Goal: Task Accomplishment & Management: Manage account settings

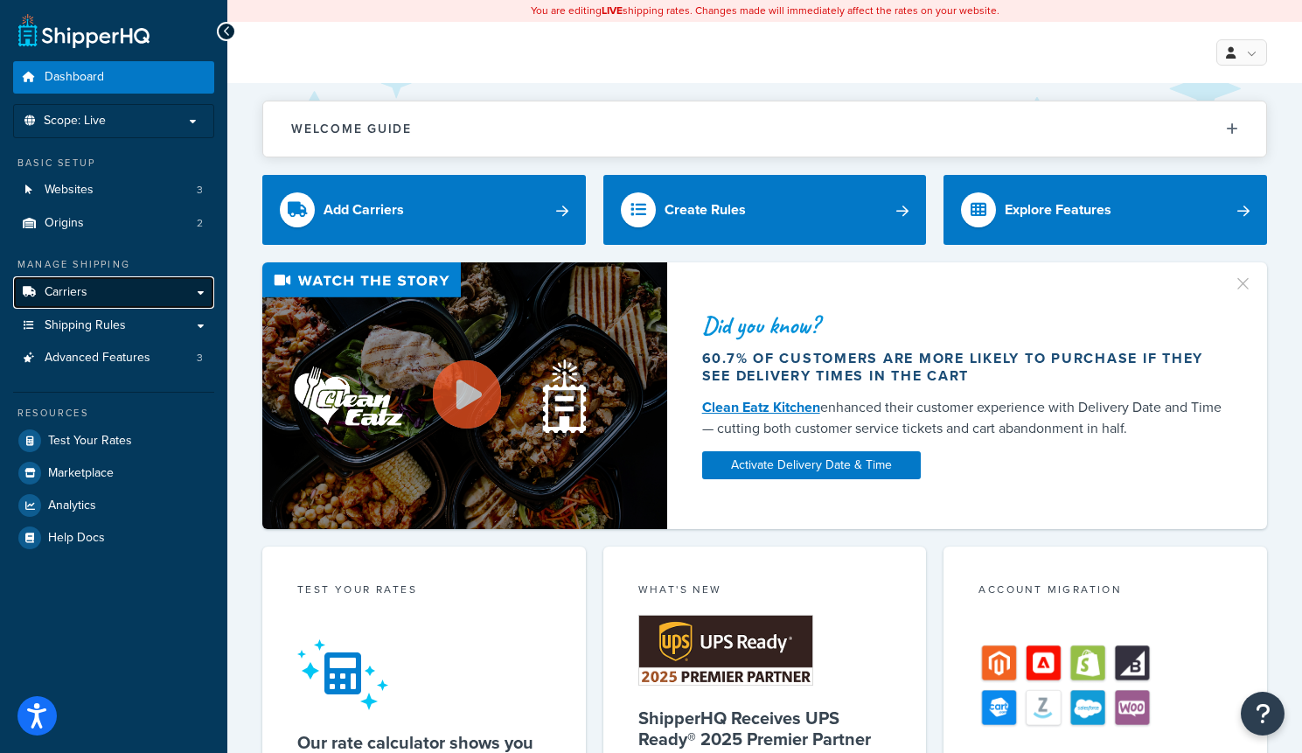
click at [89, 299] on link "Carriers" at bounding box center [113, 292] width 201 height 32
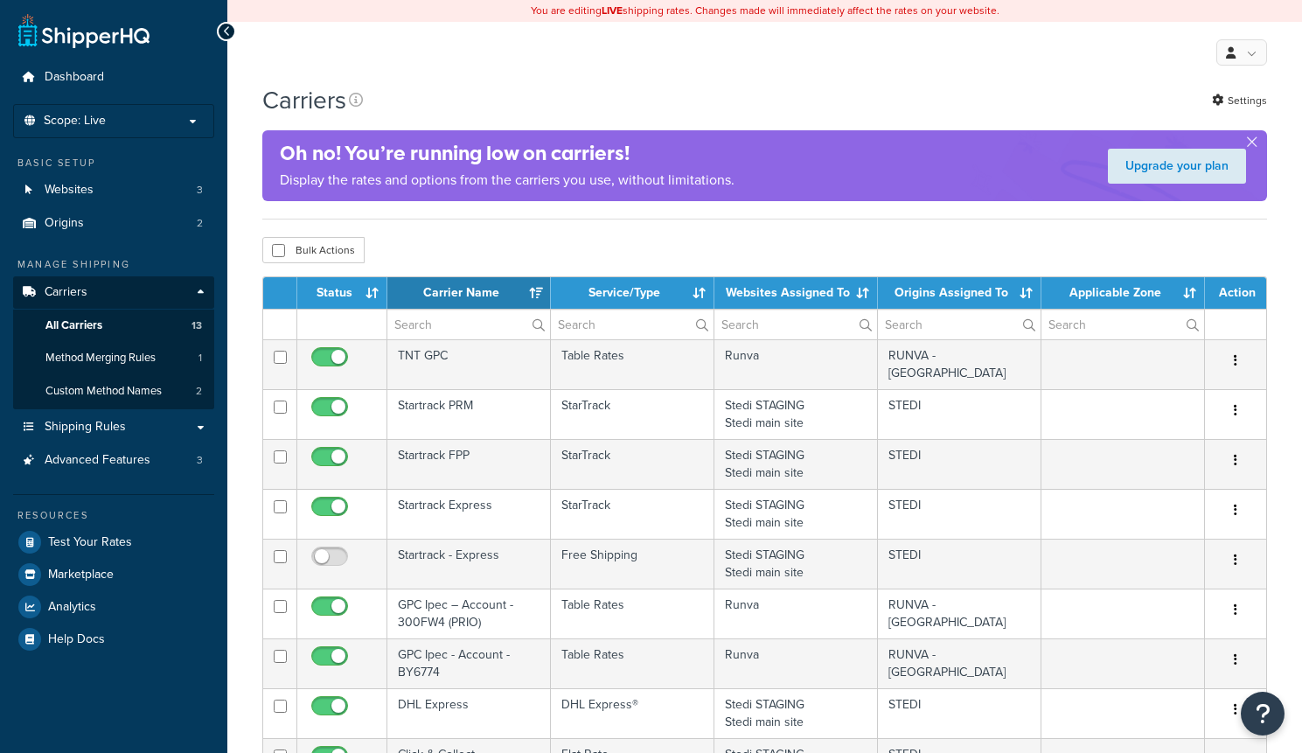
select select "15"
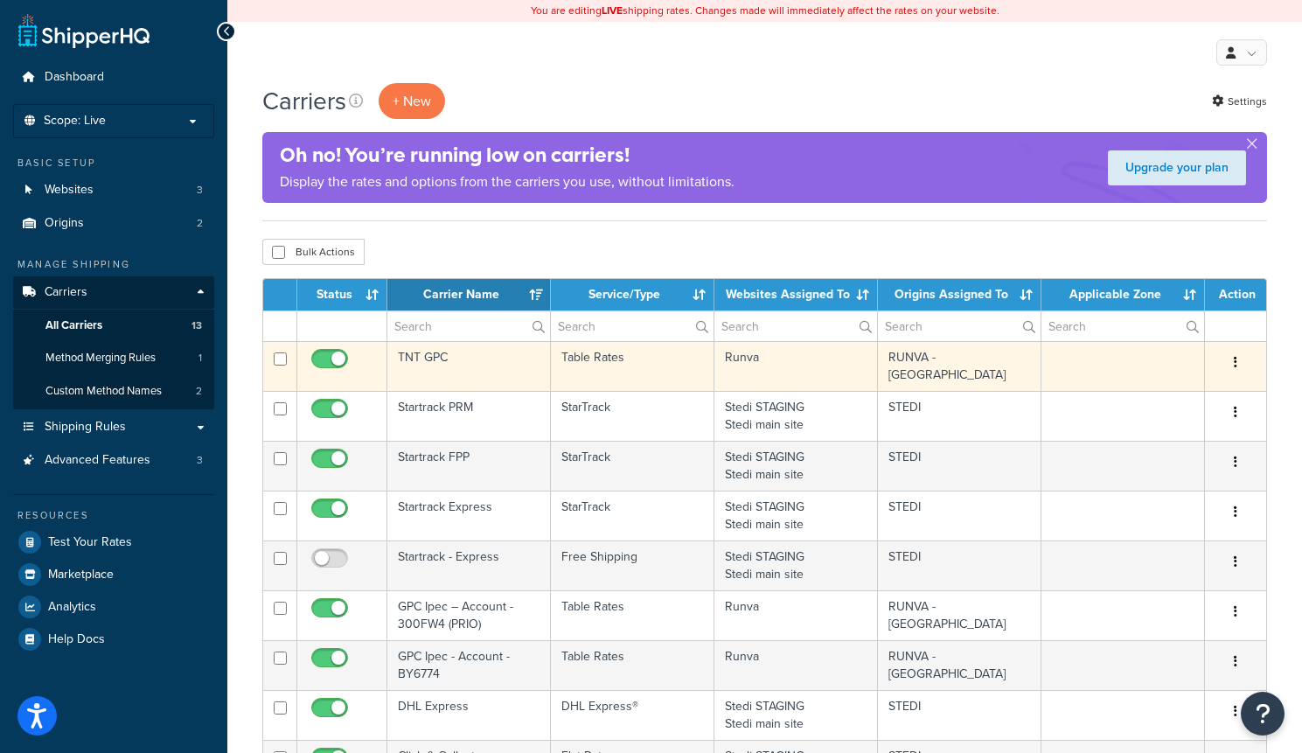
click at [1242, 370] on button "button" at bounding box center [1236, 363] width 24 height 28
click at [1165, 394] on link "Edit" at bounding box center [1165, 398] width 138 height 36
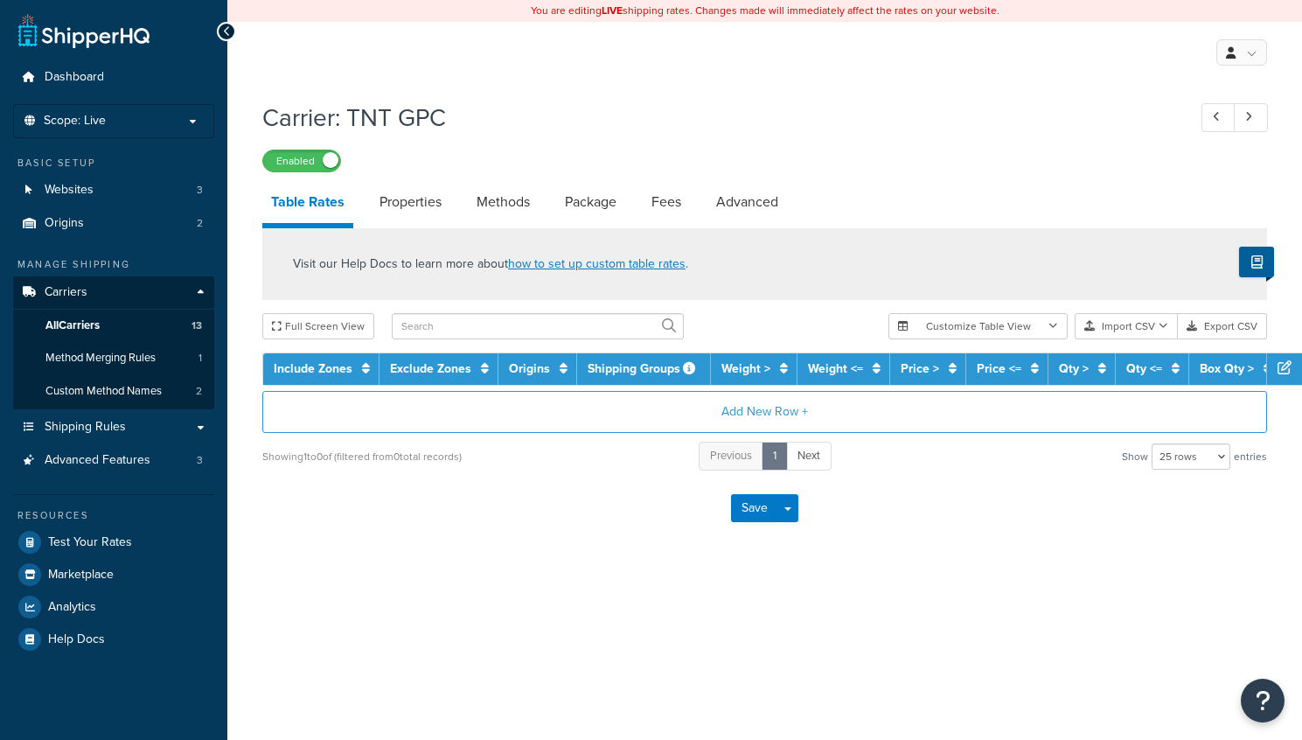
select select "25"
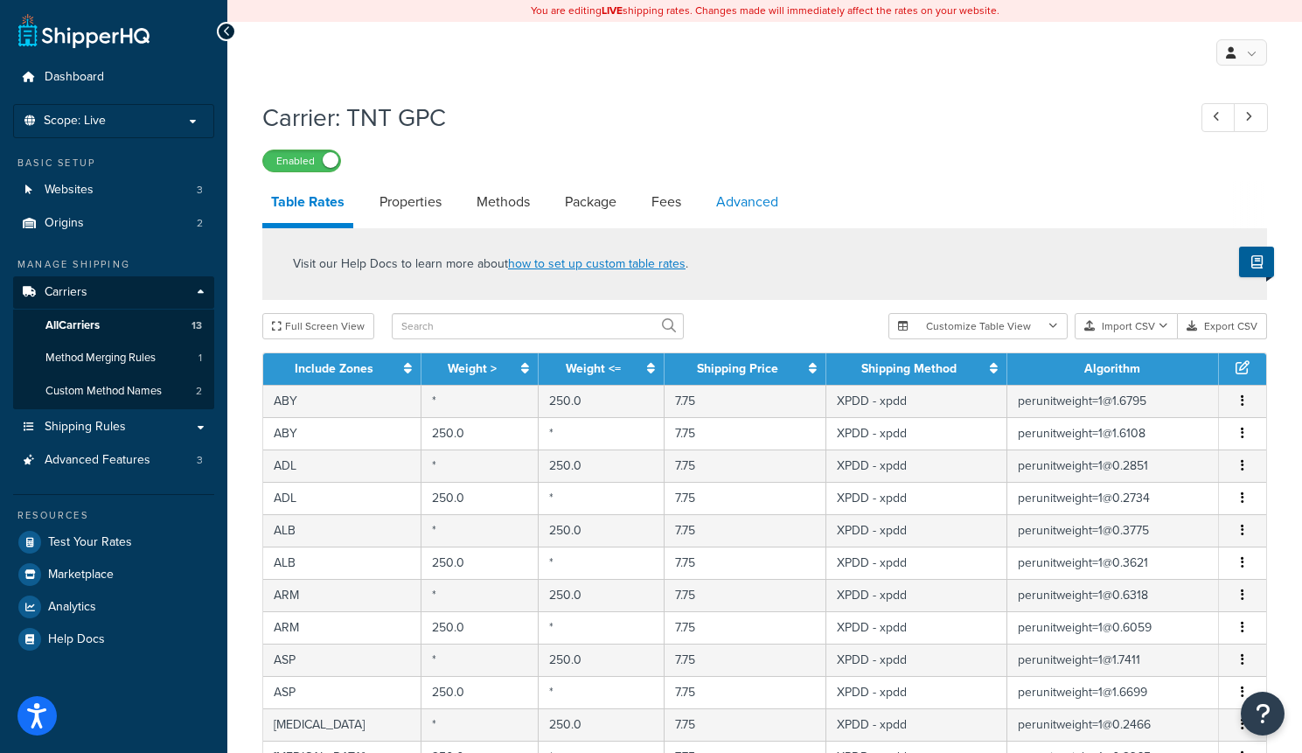
click at [762, 209] on link "Advanced" at bounding box center [748, 202] width 80 height 42
select select "false"
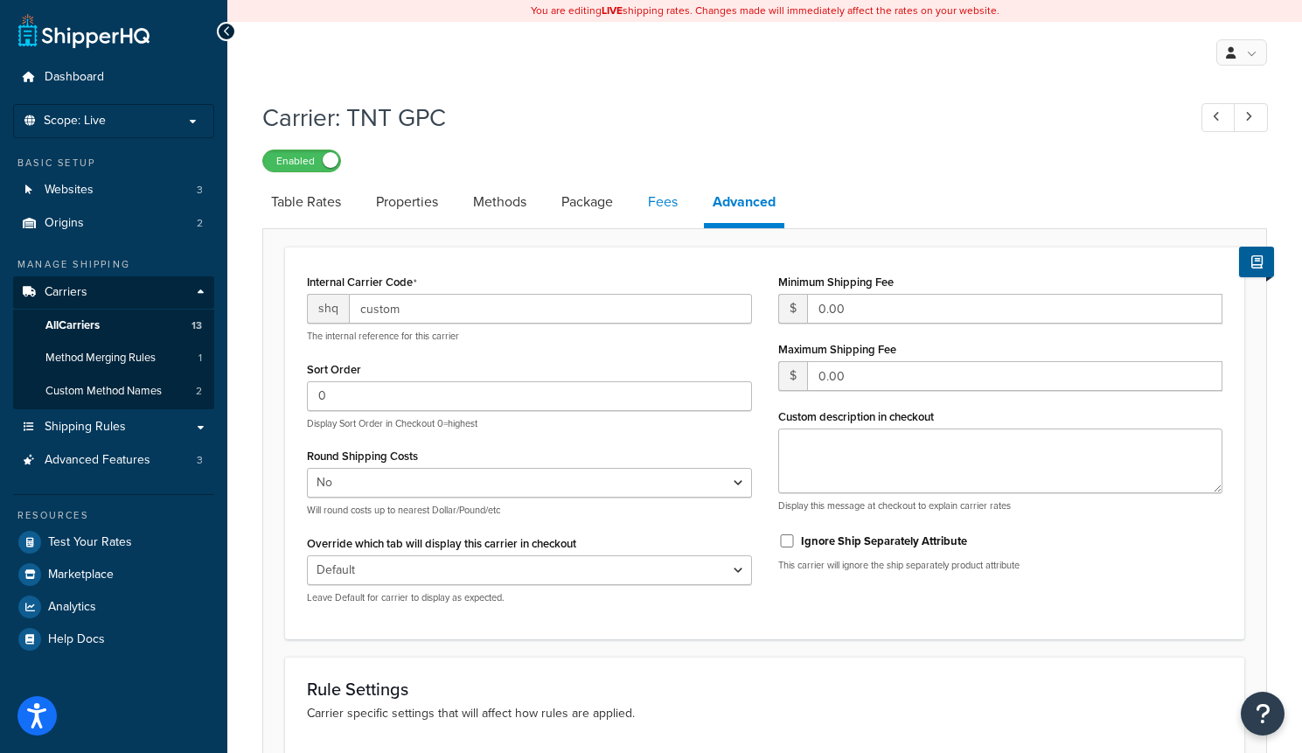
click at [669, 199] on link "Fees" at bounding box center [662, 202] width 47 height 42
select select "AFTER"
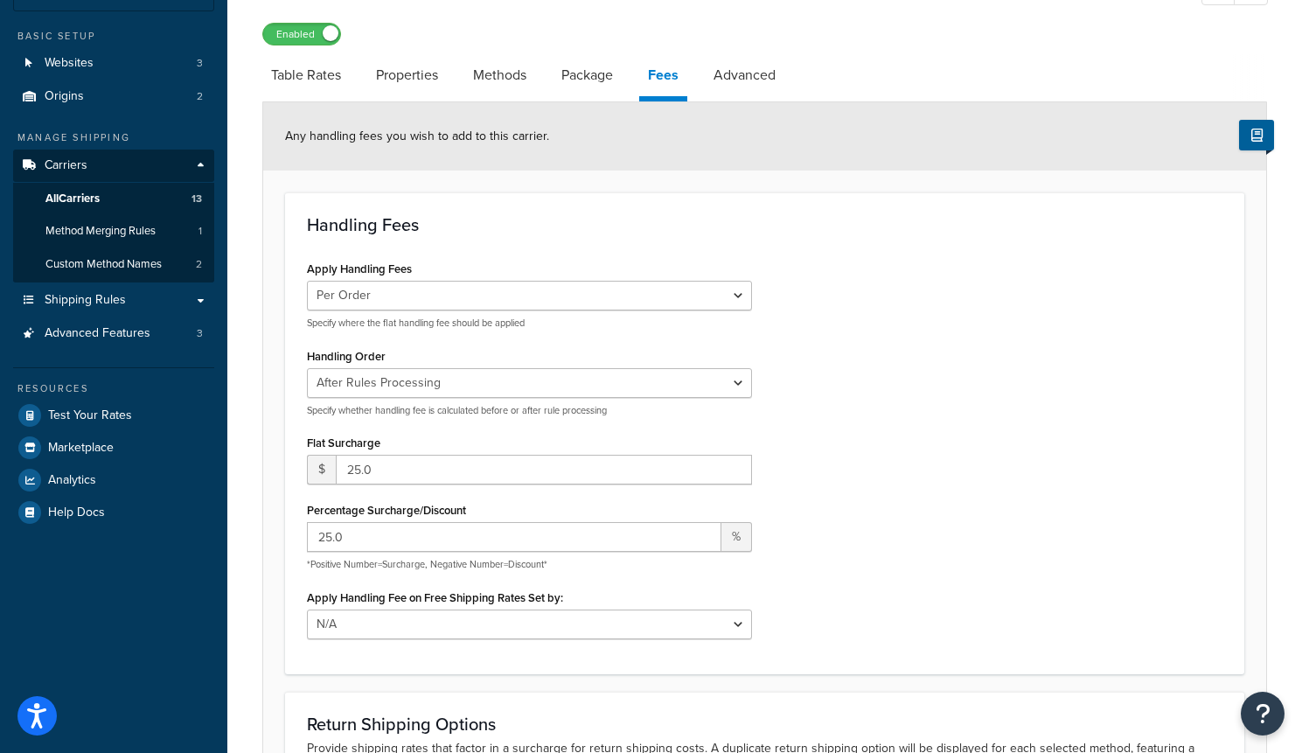
scroll to position [129, 0]
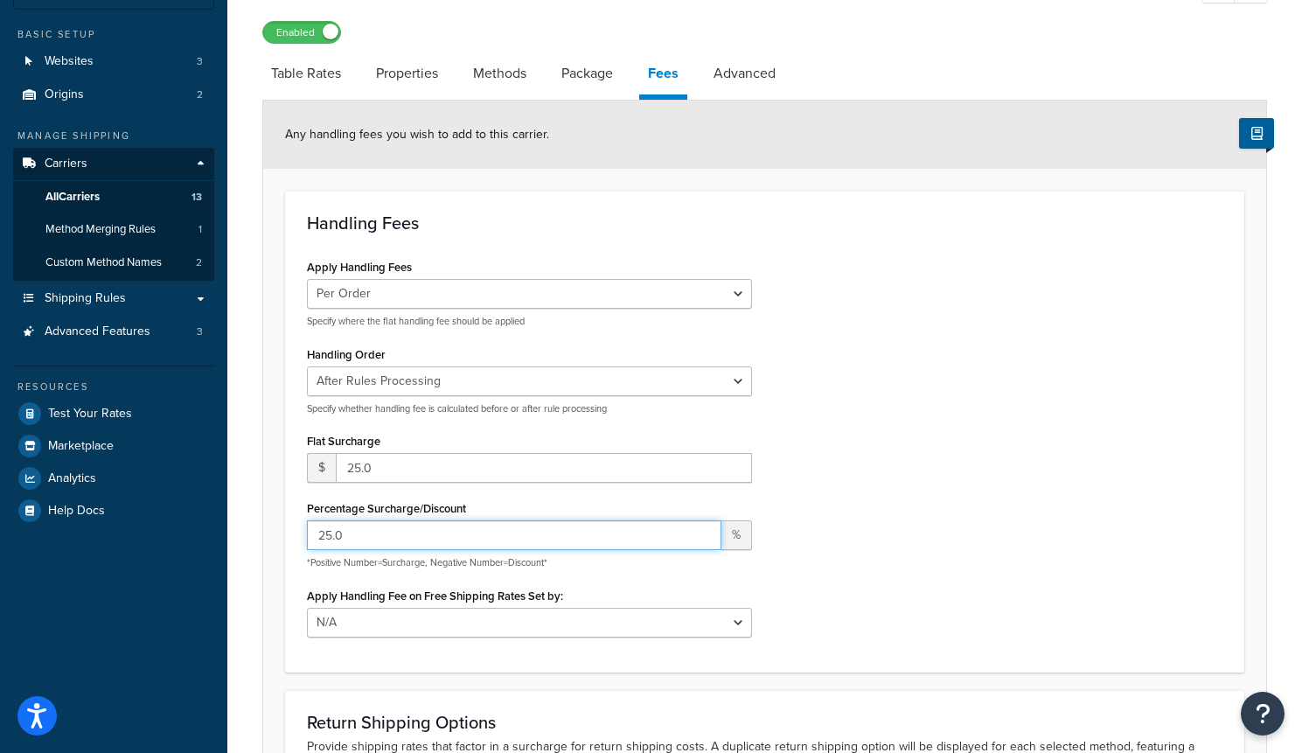
click at [433, 539] on input "25.0" at bounding box center [514, 535] width 415 height 30
click at [359, 467] on input "25.0" at bounding box center [544, 468] width 416 height 30
type input "15.0"
click at [985, 443] on div "Apply Handling Fees Per Order Per Item Per Package Specify where the flat handl…" at bounding box center [765, 452] width 942 height 395
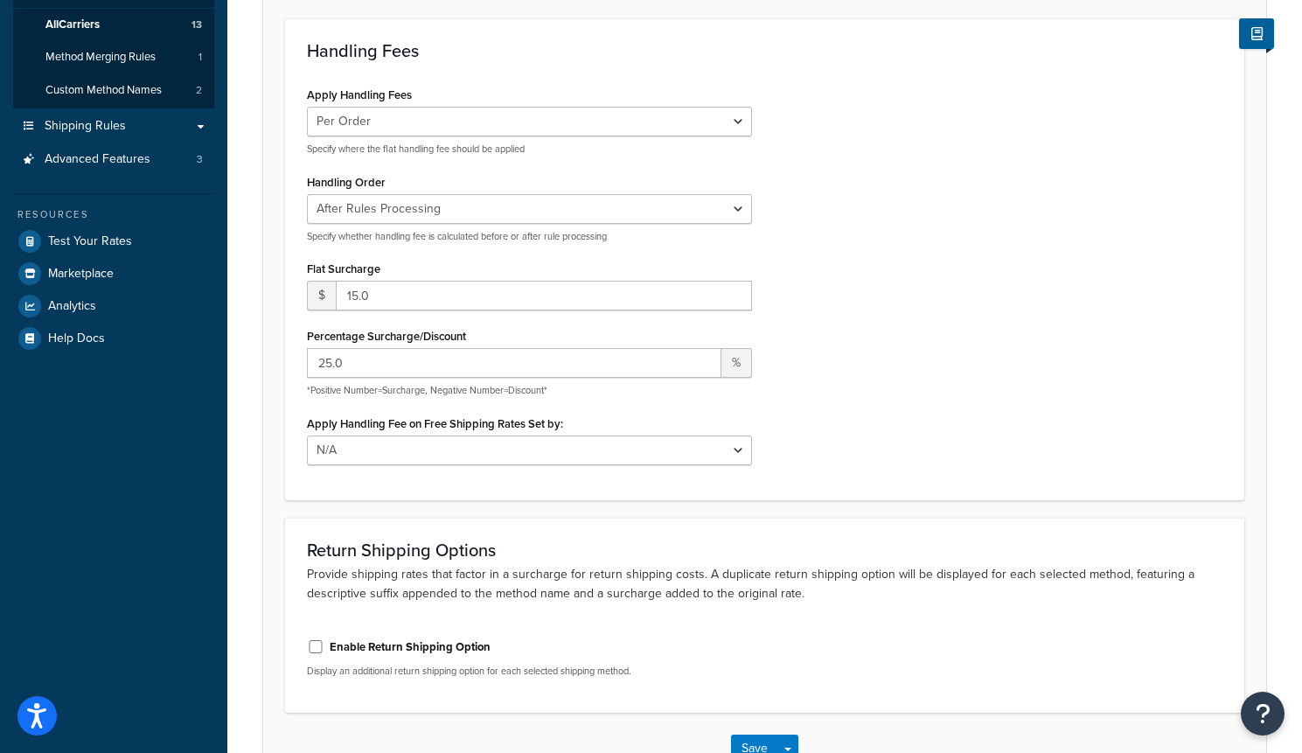
scroll to position [421, 0]
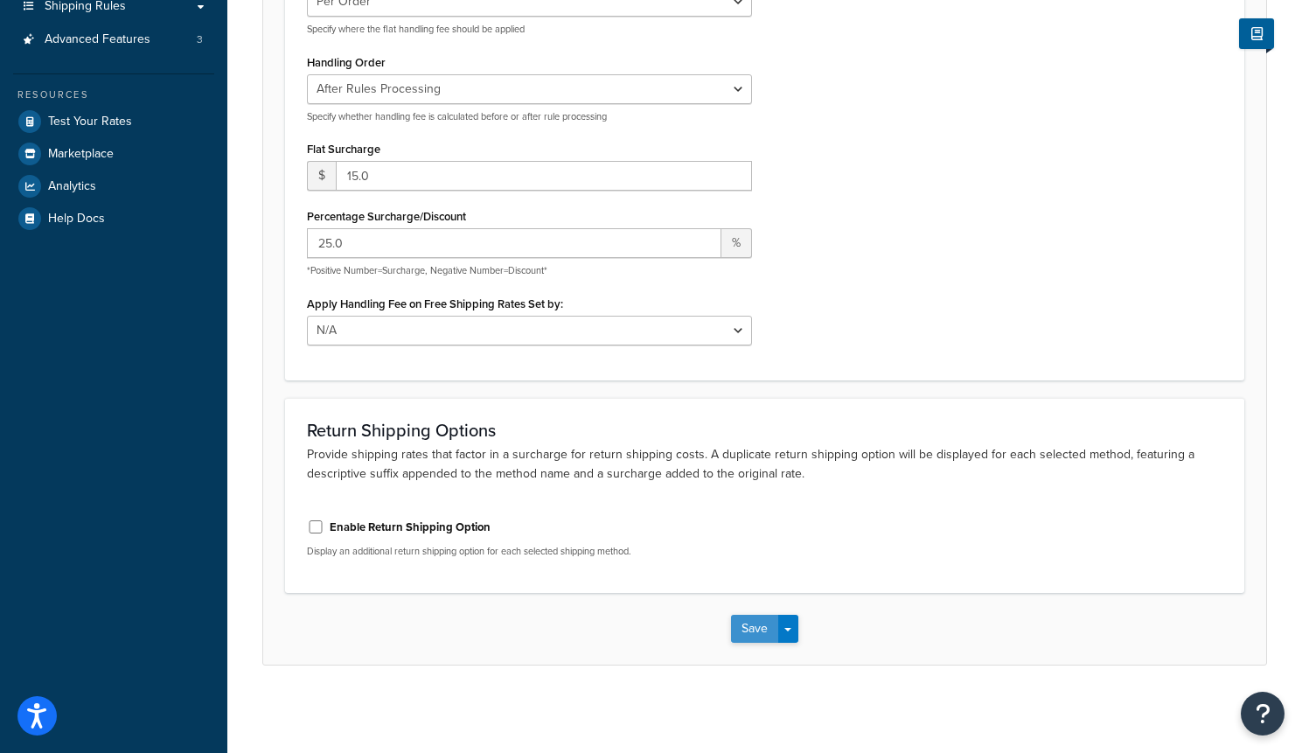
click at [757, 631] on button "Save" at bounding box center [754, 629] width 47 height 28
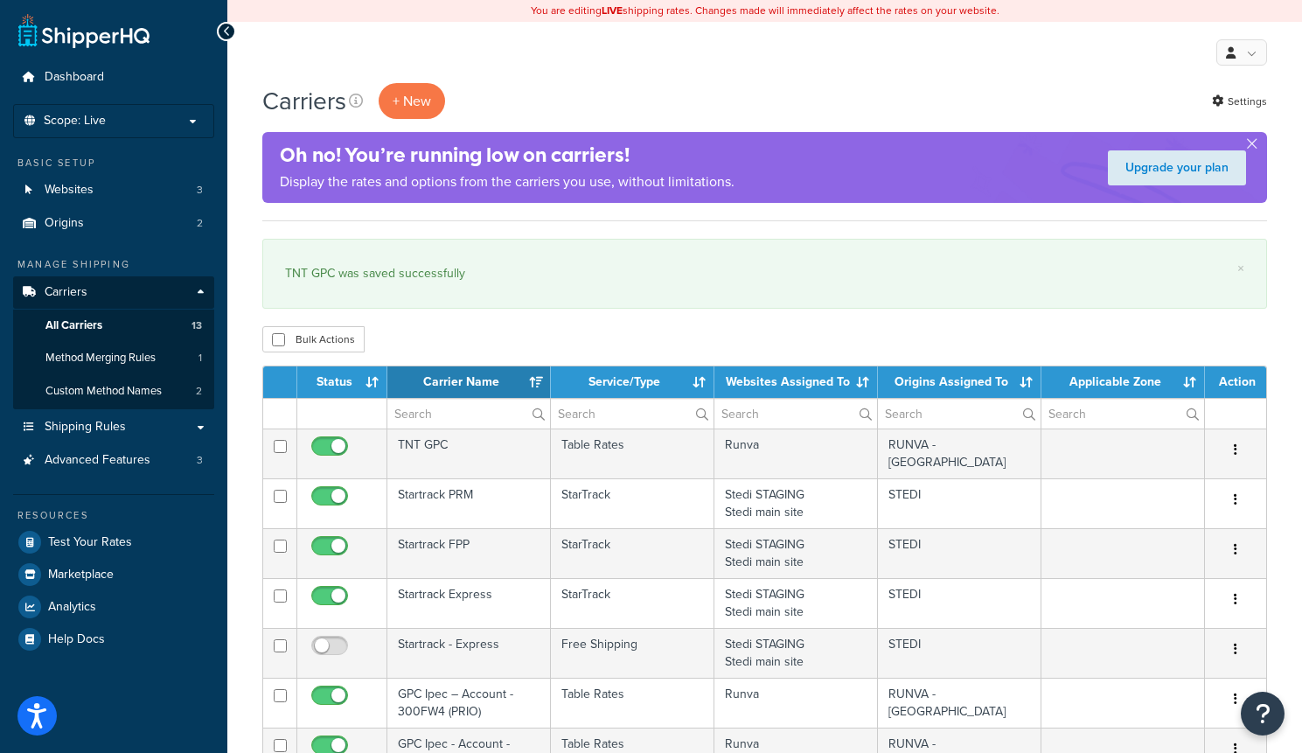
select select "15"
